Goal: Task Accomplishment & Management: Use online tool/utility

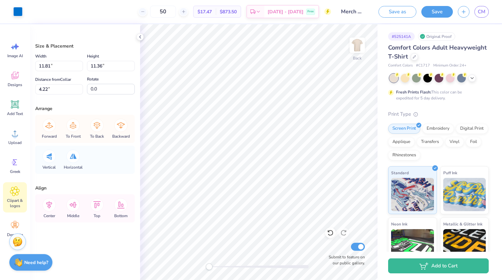
click at [15, 195] on icon at bounding box center [14, 190] width 9 height 9
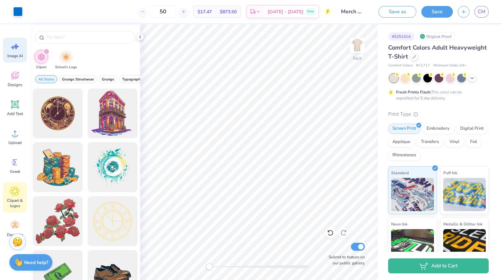
click at [18, 50] on icon at bounding box center [15, 47] width 10 height 10
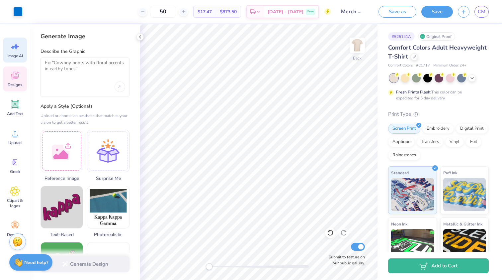
click at [17, 74] on icon at bounding box center [14, 76] width 7 height 8
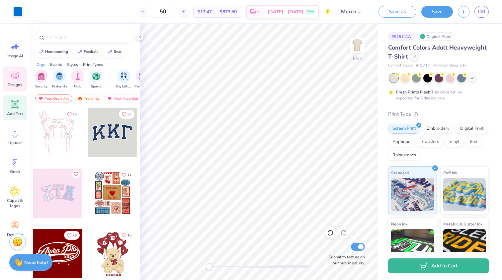
click at [15, 105] on icon at bounding box center [15, 104] width 10 height 10
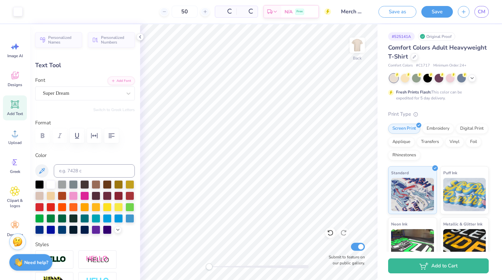
click at [13, 122] on div "Image AI Designs Add Text Upload Greek Clipart & logos Decorate" at bounding box center [15, 140] width 24 height 204
click at [13, 144] on span "Upload" at bounding box center [14, 142] width 13 height 5
type textarea "TET"
type input "4.08"
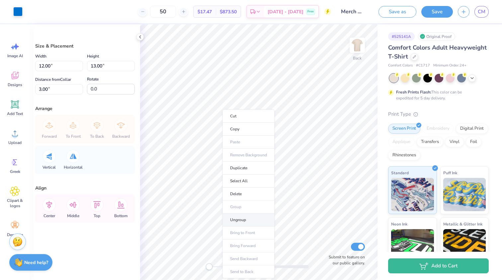
click at [245, 220] on li "Ungroup" at bounding box center [249, 219] width 52 height 13
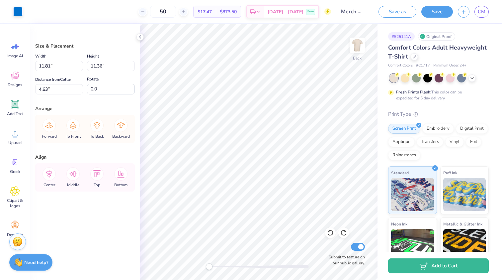
type input "4.22"
click at [17, 77] on icon at bounding box center [15, 75] width 10 height 10
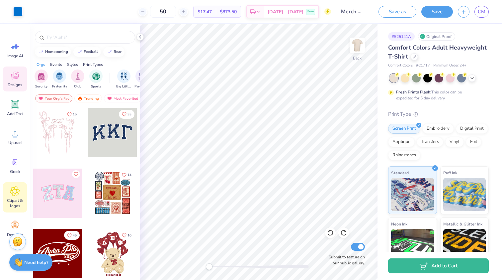
click at [17, 203] on span "Clipart & logos" at bounding box center [15, 203] width 22 height 11
